Goal: Information Seeking & Learning: Learn about a topic

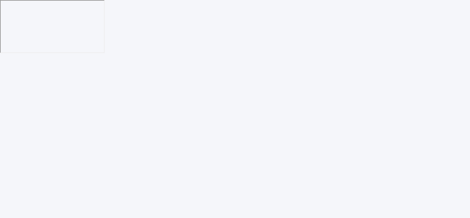
select select
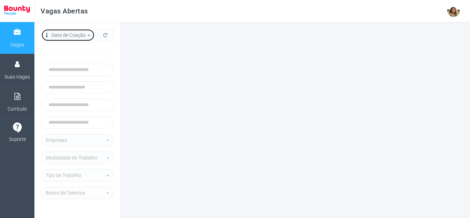
click at [86, 35] on div "Data de Criação descrecente" at bounding box center [68, 35] width 44 height 8
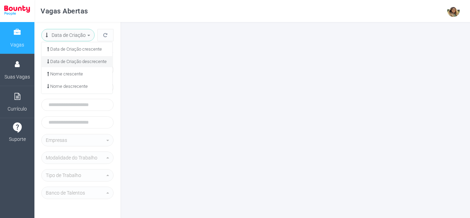
click at [169, 44] on div at bounding box center [296, 120] width 350 height 196
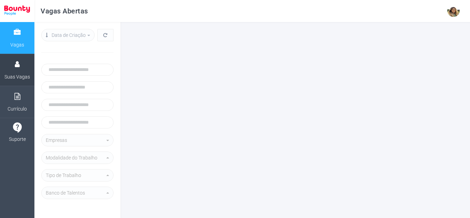
click at [20, 70] on link "Suas Vagas" at bounding box center [17, 70] width 34 height 32
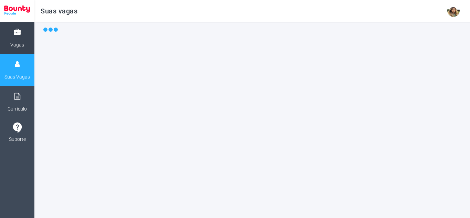
click at [19, 36] on span at bounding box center [17, 32] width 7 height 12
select select
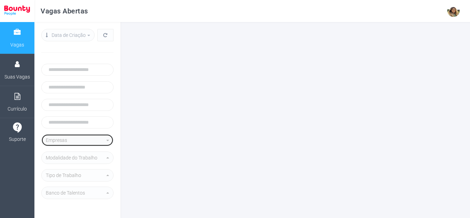
click at [51, 137] on div "Empresas" at bounding box center [75, 140] width 59 height 8
click at [108, 140] on button "Empresas" at bounding box center [77, 140] width 72 height 12
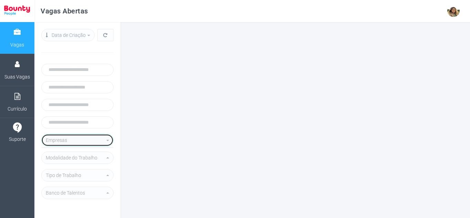
click at [108, 140] on button "Empresas" at bounding box center [77, 140] width 72 height 12
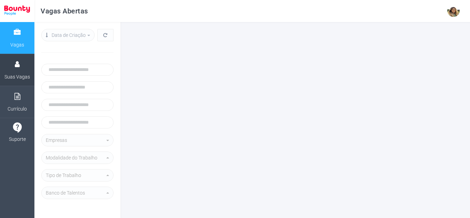
click at [18, 80] on span "Suas Vagas" at bounding box center [16, 77] width 25 height 12
